Goal: Task Accomplishment & Management: Complete application form

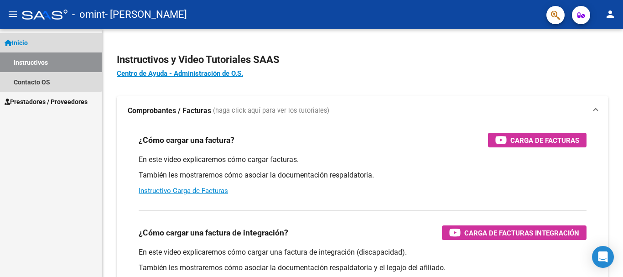
click at [34, 58] on link "Instructivos" at bounding box center [51, 62] width 102 height 20
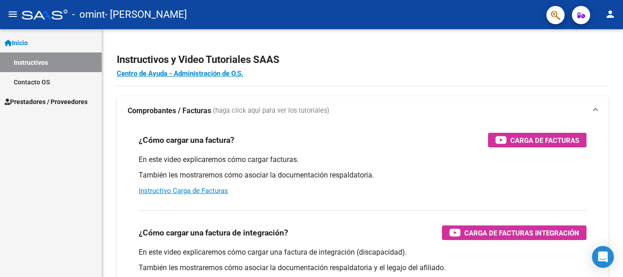
click at [27, 38] on span "Inicio" at bounding box center [16, 43] width 23 height 10
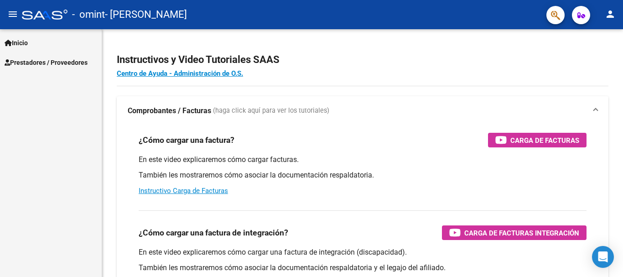
click at [40, 61] on span "Prestadores / Proveedores" at bounding box center [46, 62] width 83 height 10
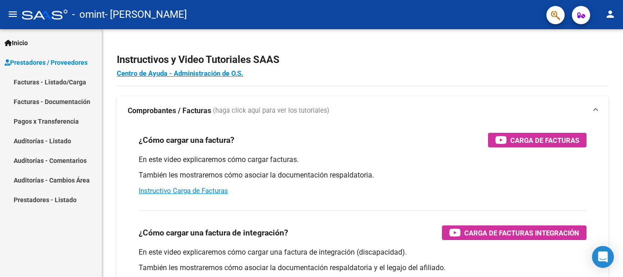
click at [43, 83] on link "Facturas - Listado/Carga" at bounding box center [51, 82] width 102 height 20
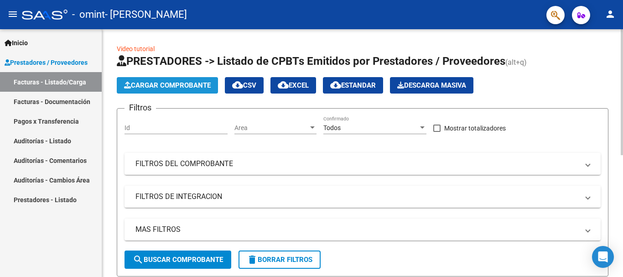
click at [166, 83] on span "Cargar Comprobante" at bounding box center [167, 85] width 87 height 8
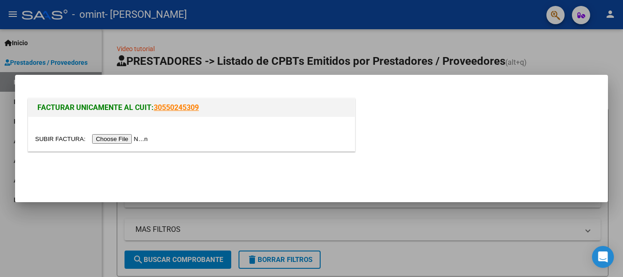
click at [109, 141] on input "file" at bounding box center [92, 139] width 115 height 10
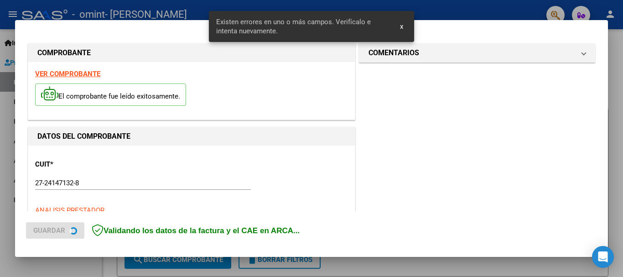
scroll to position [228, 0]
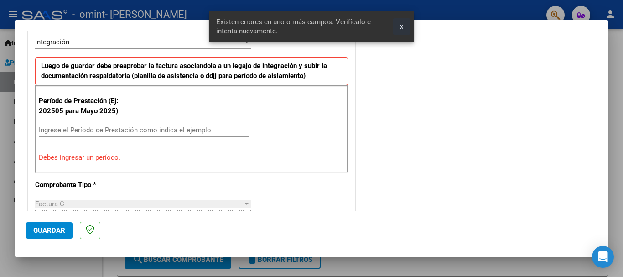
click at [403, 28] on span "x" at bounding box center [401, 26] width 3 height 8
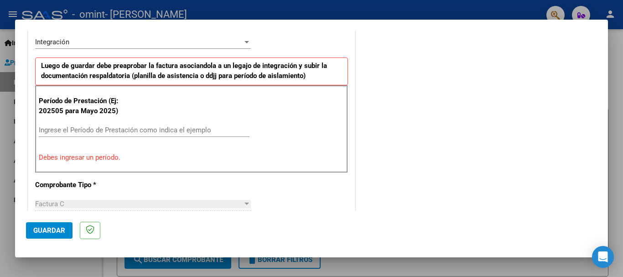
click at [64, 130] on input "Ingrese el Período de Prestación como indica el ejemplo" at bounding box center [144, 130] width 211 height 8
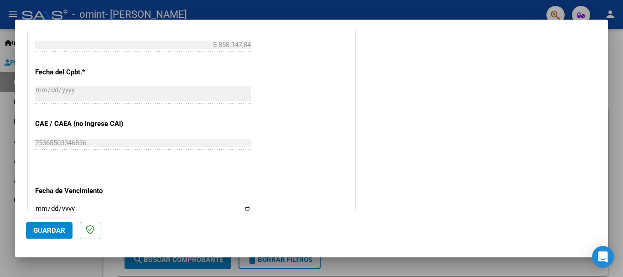
scroll to position [593, 0]
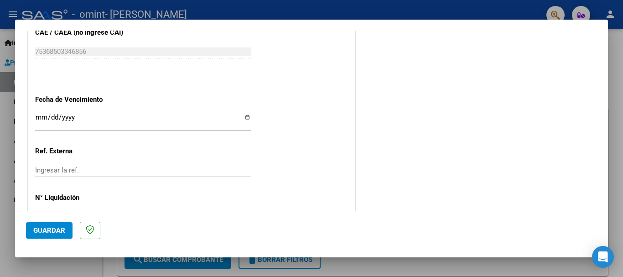
type input "202508"
click at [244, 118] on input "Ingresar la fecha" at bounding box center [143, 121] width 216 height 15
type input "[DATE]"
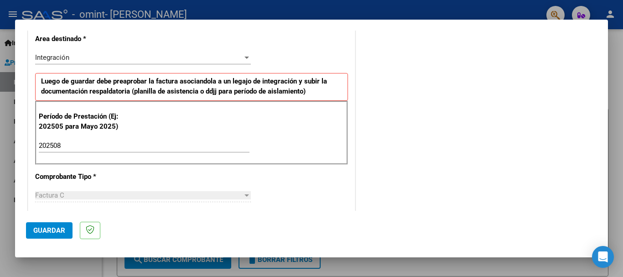
scroll to position [486, 0]
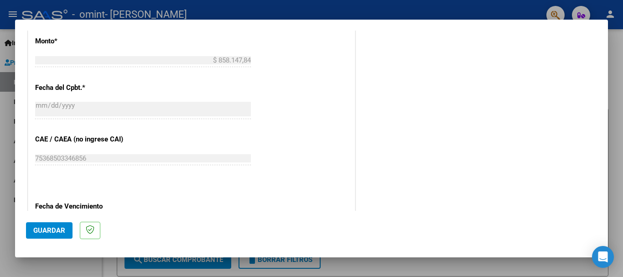
click at [45, 229] on span "Guardar" at bounding box center [49, 230] width 32 height 8
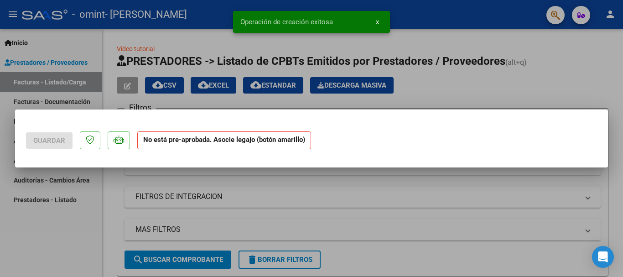
scroll to position [0, 0]
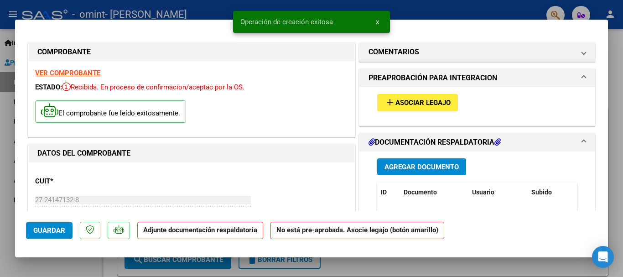
click at [407, 99] on span "Asociar Legajo" at bounding box center [422, 103] width 55 height 8
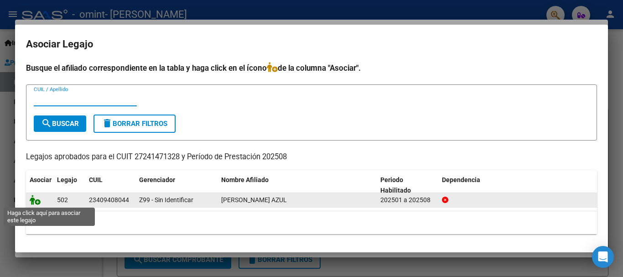
click at [38, 203] on icon at bounding box center [35, 200] width 11 height 10
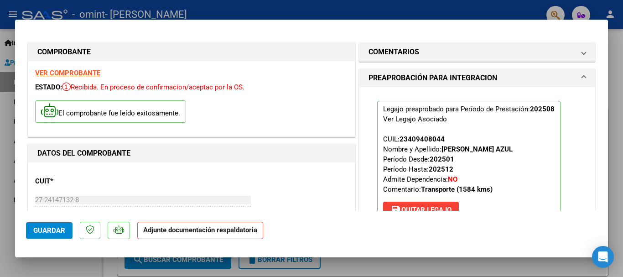
scroll to position [137, 0]
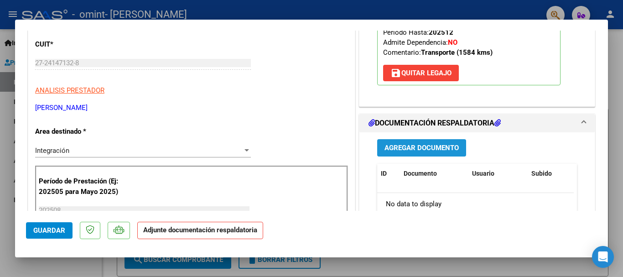
click at [409, 144] on span "Agregar Documento" at bounding box center [422, 148] width 74 height 8
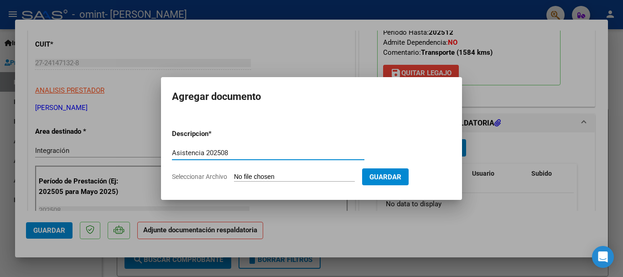
type input "Asistencia 202508"
click at [188, 174] on span "Seleccionar Archivo" at bounding box center [199, 176] width 55 height 7
click at [234, 174] on input "Seleccionar Archivo" at bounding box center [294, 177] width 121 height 9
type input "C:\fakepath\[PERSON_NAME] A - Asistencia 202508.pdf"
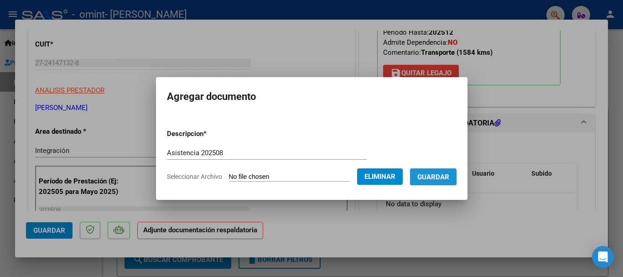
click at [447, 181] on button "Guardar" at bounding box center [433, 176] width 47 height 17
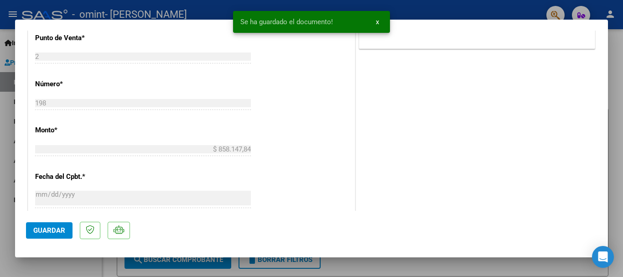
scroll to position [456, 0]
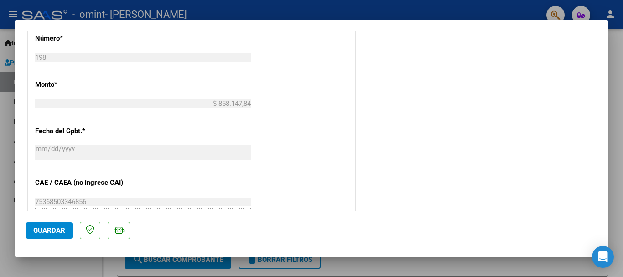
click at [43, 229] on span "Guardar" at bounding box center [49, 230] width 32 height 8
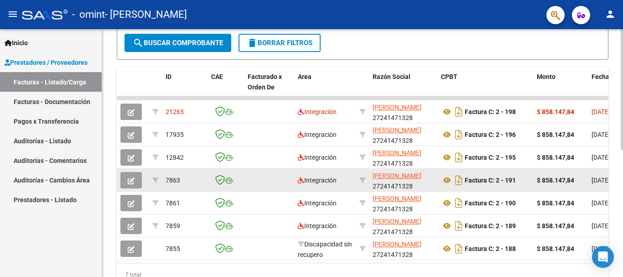
scroll to position [262, 0]
